Goal: Navigation & Orientation: Find specific page/section

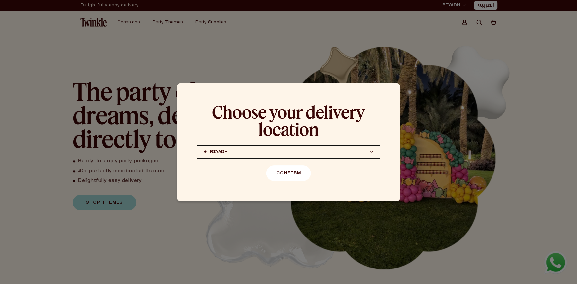
click at [290, 177] on button "Confirm" at bounding box center [289, 173] width 45 height 16
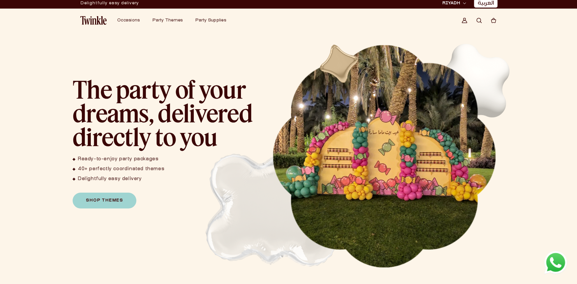
scroll to position [165, 0]
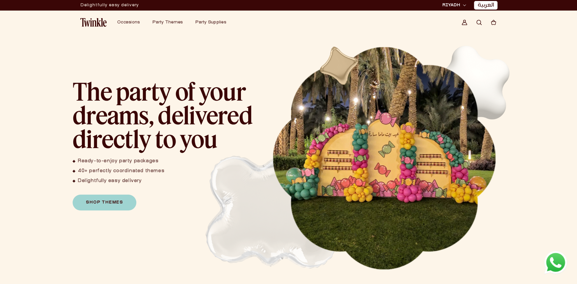
click at [485, 6] on link "العربية" at bounding box center [486, 5] width 17 height 7
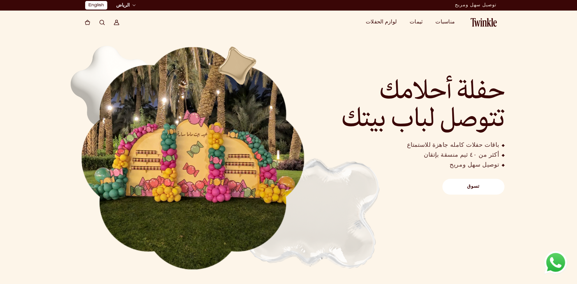
click at [490, 194] on link "تسوق" at bounding box center [474, 187] width 62 height 16
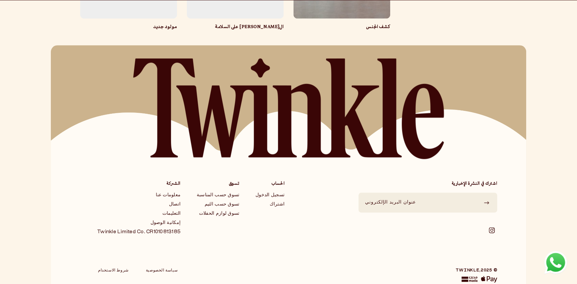
scroll to position [556, 0]
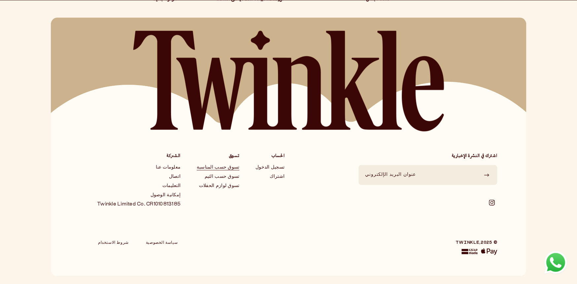
click at [231, 168] on link "تسوق حسب المناسبة" at bounding box center [218, 167] width 43 height 5
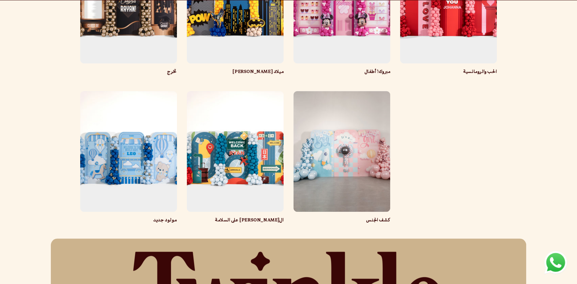
scroll to position [462, 0]
